Goal: Task Accomplishment & Management: Manage account settings

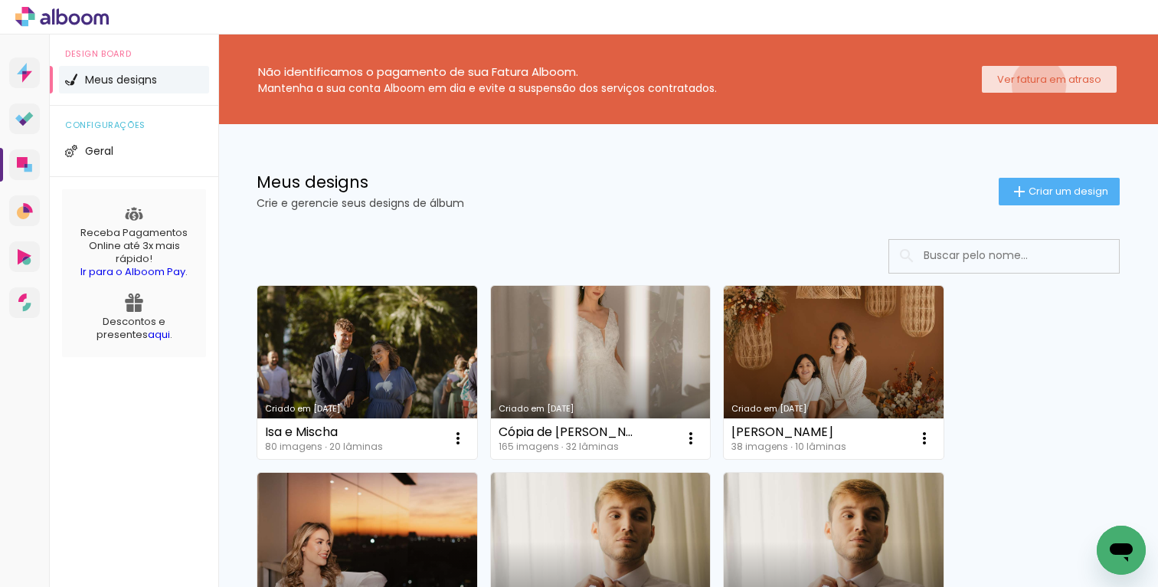
click at [0, 0] on slot "Ver fatura em atraso" at bounding box center [0, 0] width 0 height 0
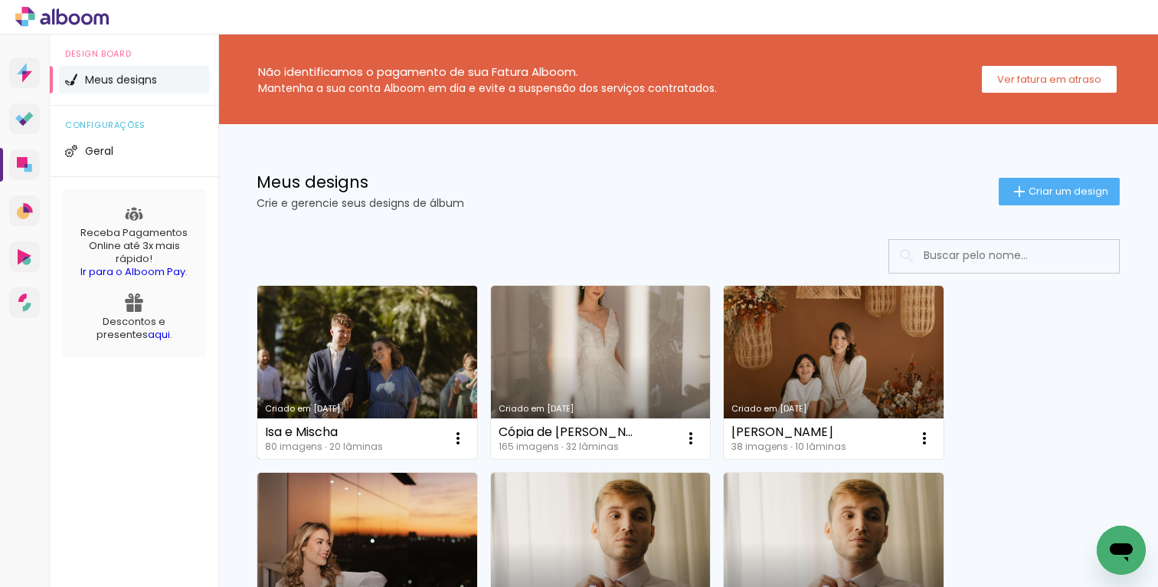
click at [373, 364] on link "Criado em [DATE]" at bounding box center [367, 372] width 220 height 173
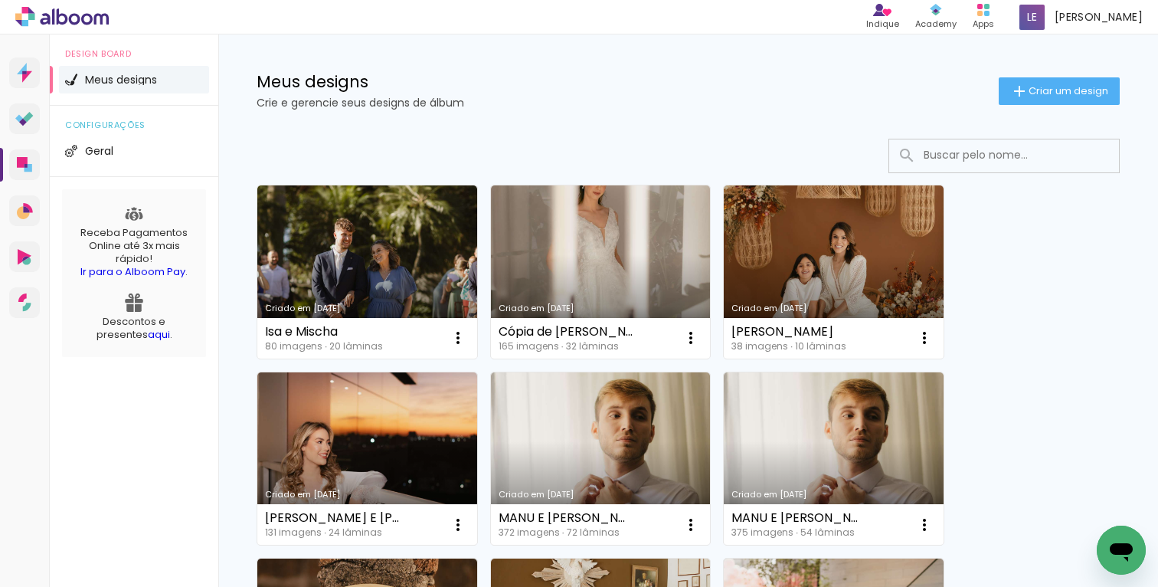
scroll to position [150, 0]
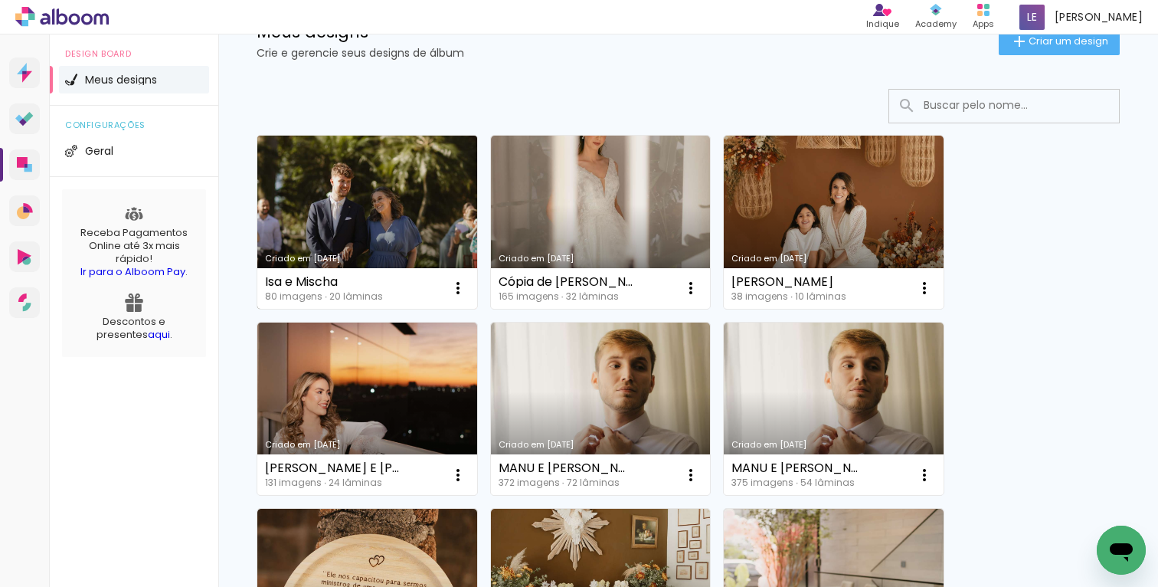
click at [354, 235] on link "Criado em [DATE]" at bounding box center [367, 222] width 220 height 173
